Goal: Check status: Check status

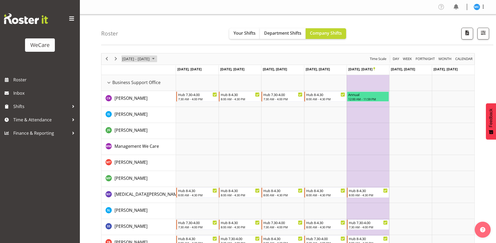
scroll to position [879, 0]
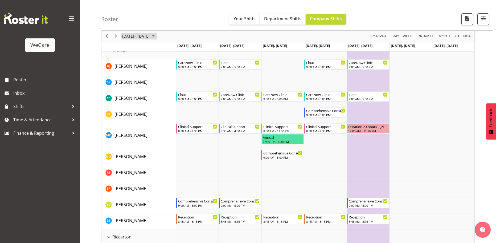
click at [150, 37] on span "[DATE] - [DATE]" at bounding box center [136, 36] width 28 height 7
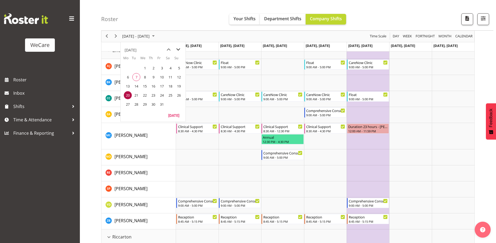
click at [177, 49] on span "next month" at bounding box center [178, 50] width 9 height 10
click at [129, 77] on span "3" at bounding box center [128, 77] width 8 height 8
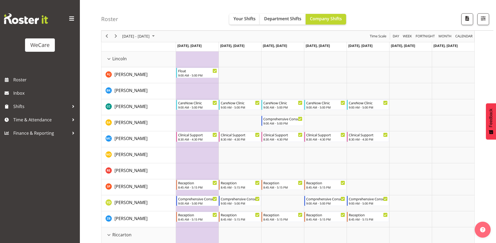
scroll to position [889, 0]
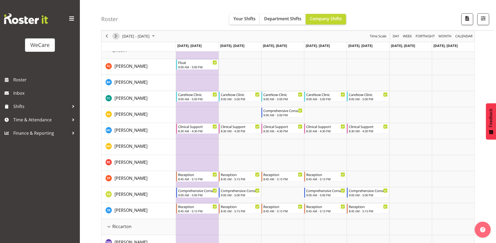
click at [114, 38] on span "Next" at bounding box center [116, 36] width 6 height 7
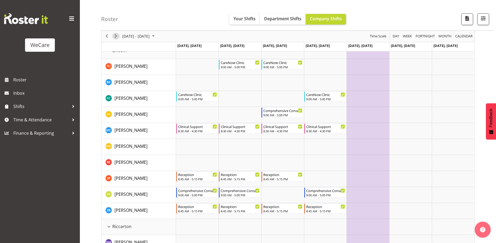
click at [118, 36] on span "Next" at bounding box center [116, 36] width 6 height 7
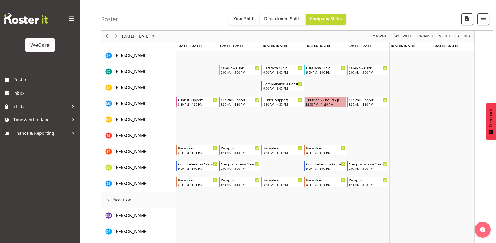
scroll to position [942, 0]
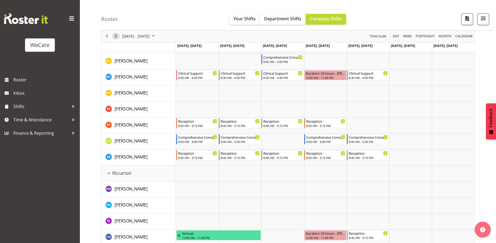
click at [116, 37] on span "Next" at bounding box center [116, 36] width 6 height 7
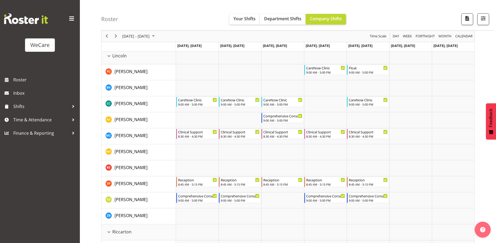
scroll to position [857, 0]
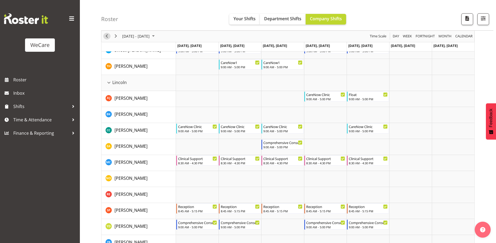
click at [105, 35] on span "Previous" at bounding box center [107, 36] width 6 height 7
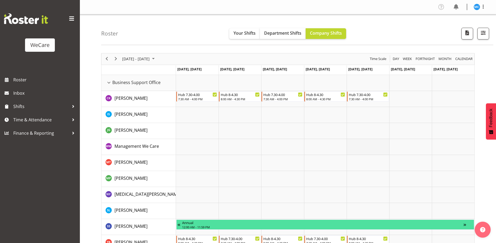
click at [360, 153] on td "Timeline Week of November 17, 2025" at bounding box center [368, 147] width 43 height 16
